Goal: Navigation & Orientation: Find specific page/section

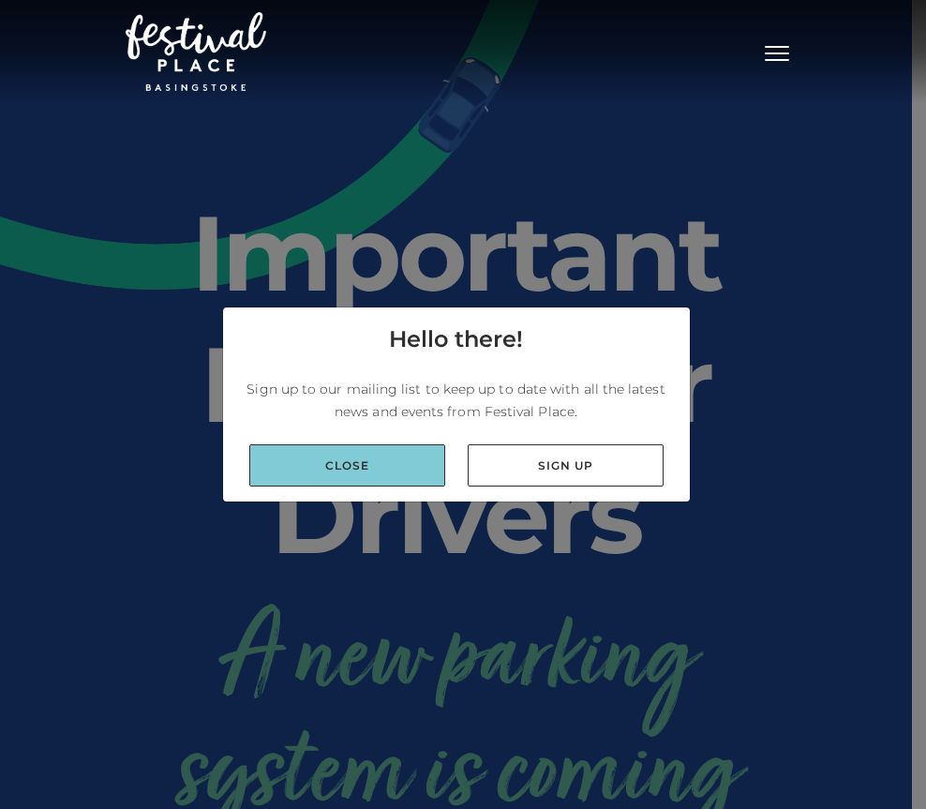
click at [321, 480] on link "Close" at bounding box center [347, 465] width 196 height 42
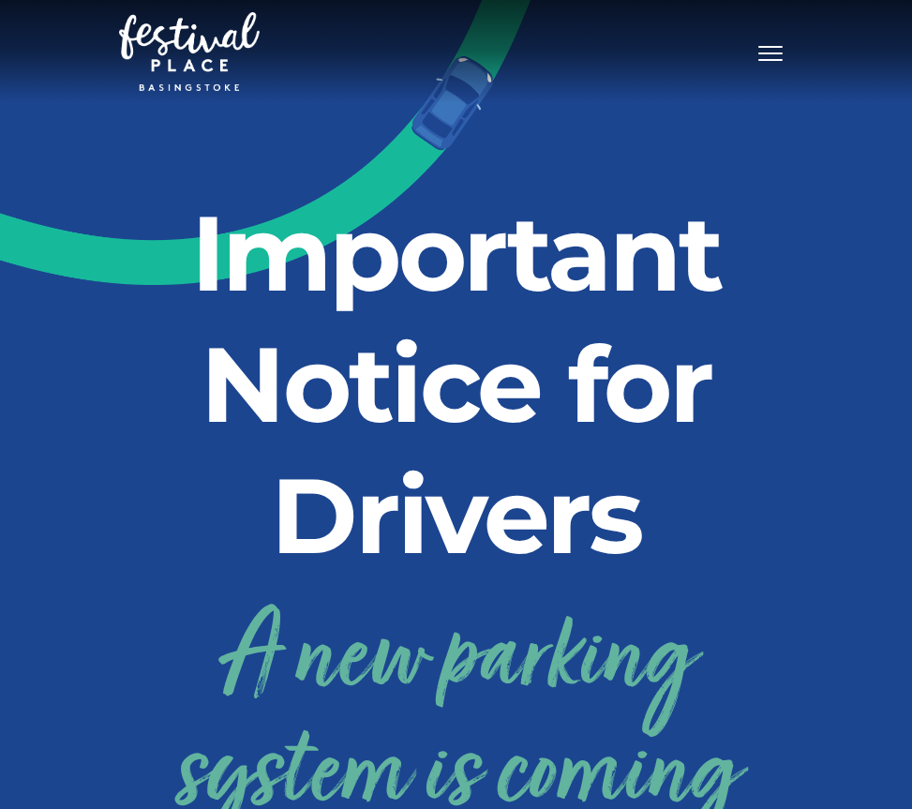
click at [774, 48] on button "Toggle navigation" at bounding box center [770, 51] width 47 height 27
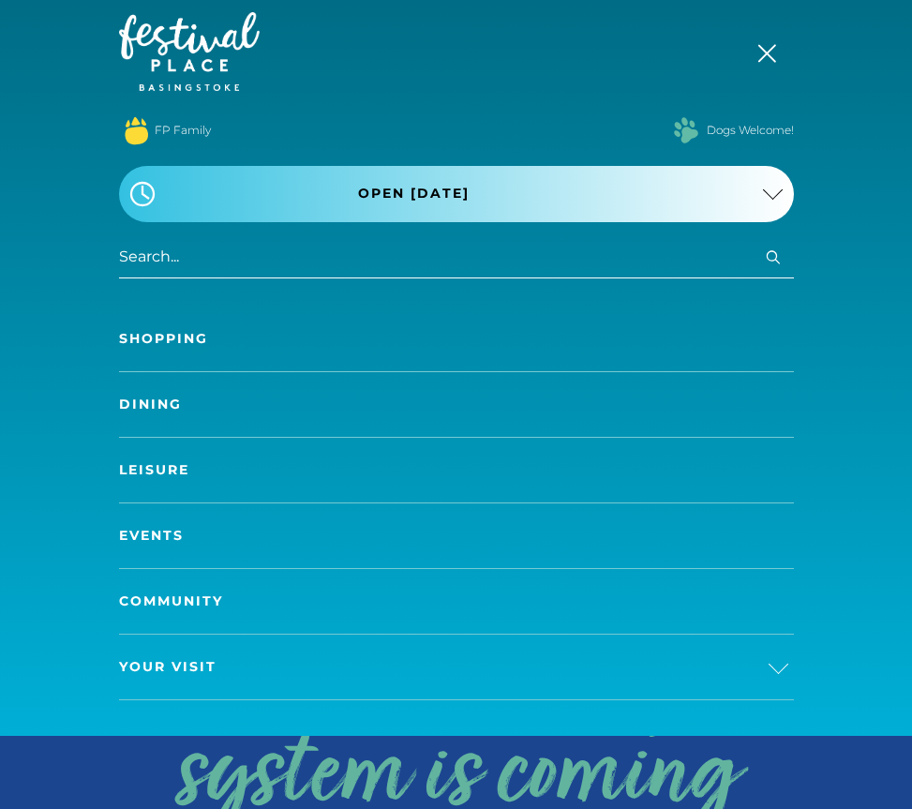
click at [181, 339] on link "Shopping" at bounding box center [456, 339] width 675 height 65
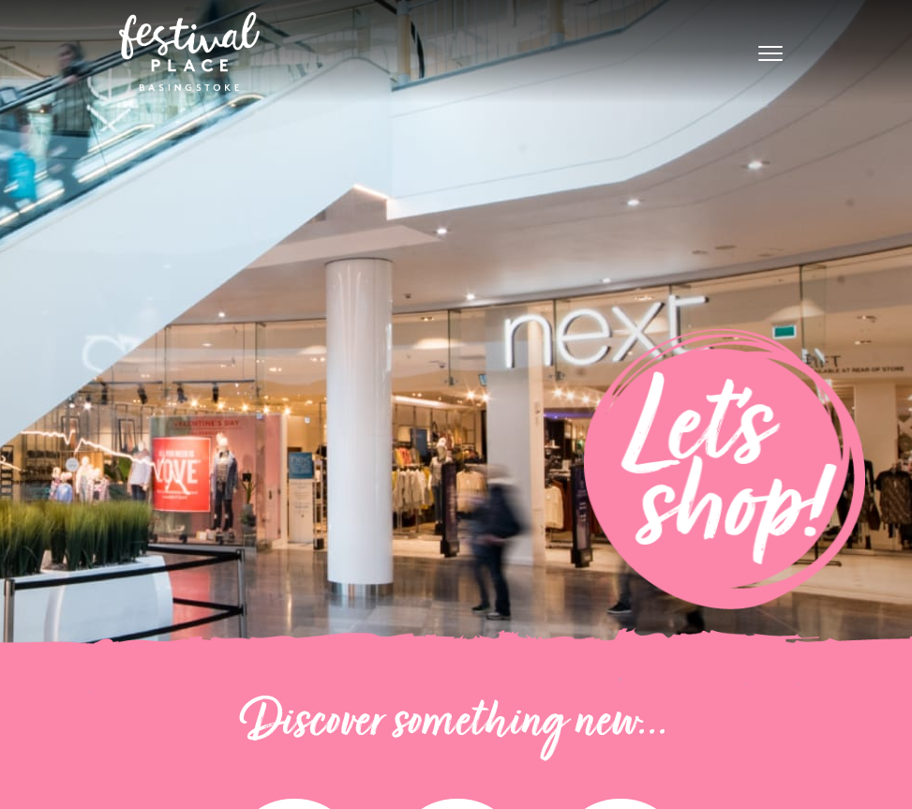
click at [775, 53] on span "Toggle navigation" at bounding box center [771, 54] width 24 height 2
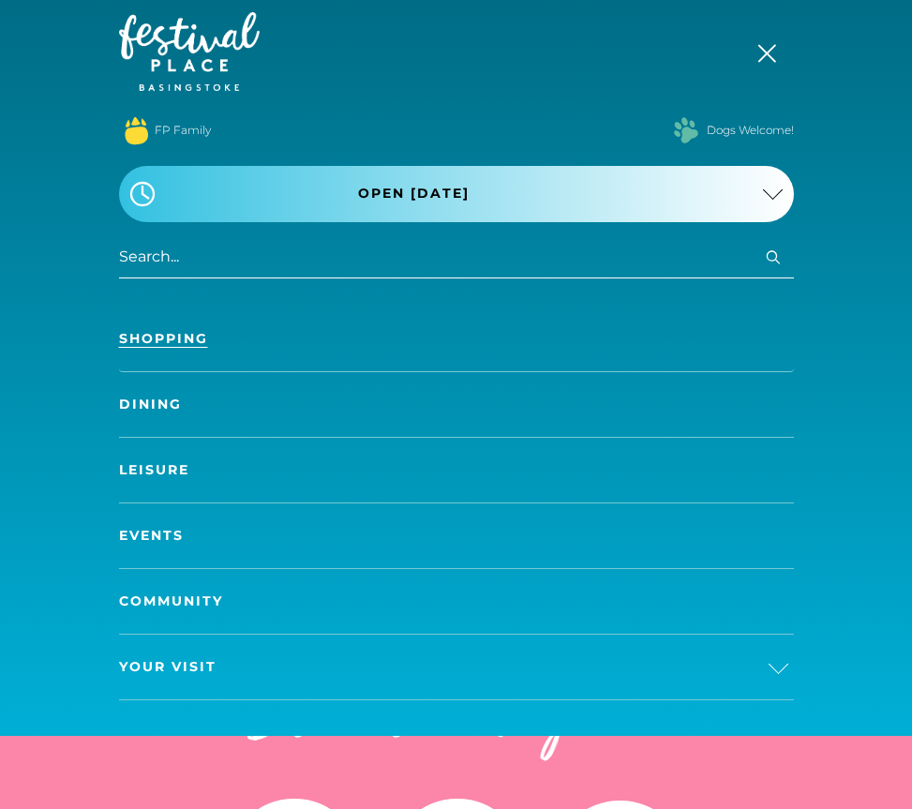
click at [168, 399] on link "Dining" at bounding box center [456, 404] width 675 height 65
